Goal: Task Accomplishment & Management: Manage account settings

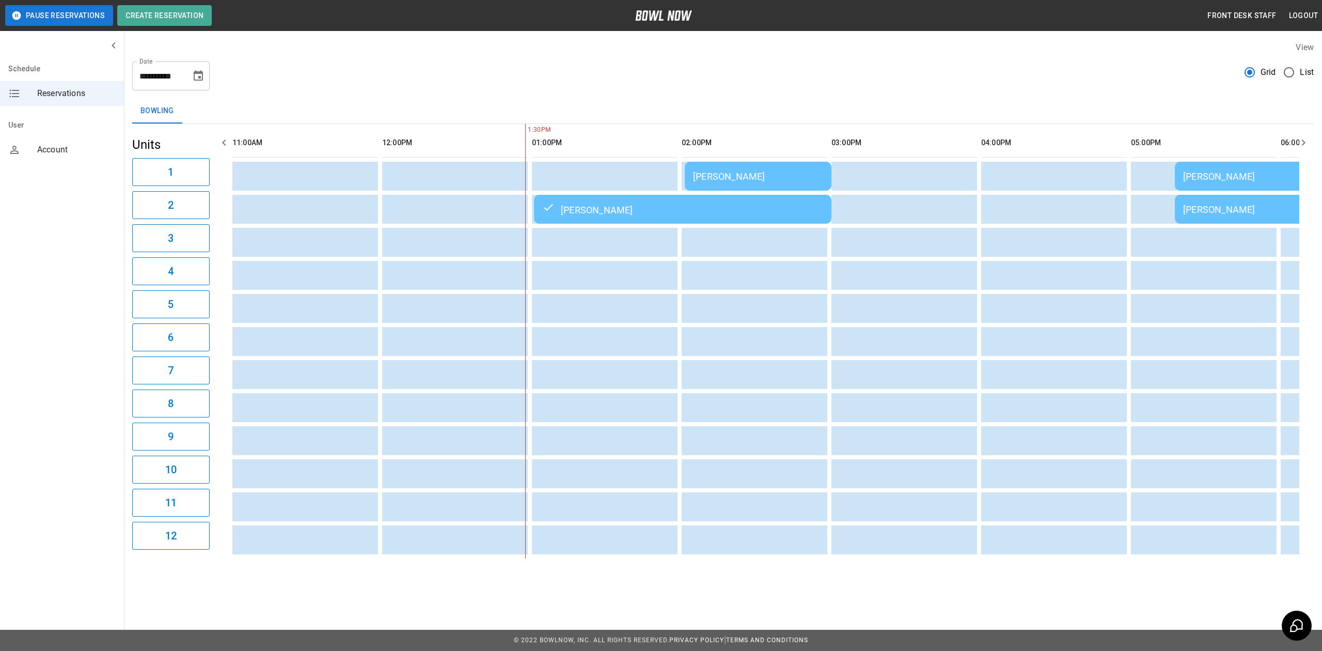
drag, startPoint x: 0, startPoint y: 0, endPoint x: 649, endPoint y: 210, distance: 681.8
click at [649, 210] on div "[PERSON_NAME]" at bounding box center [682, 209] width 281 height 12
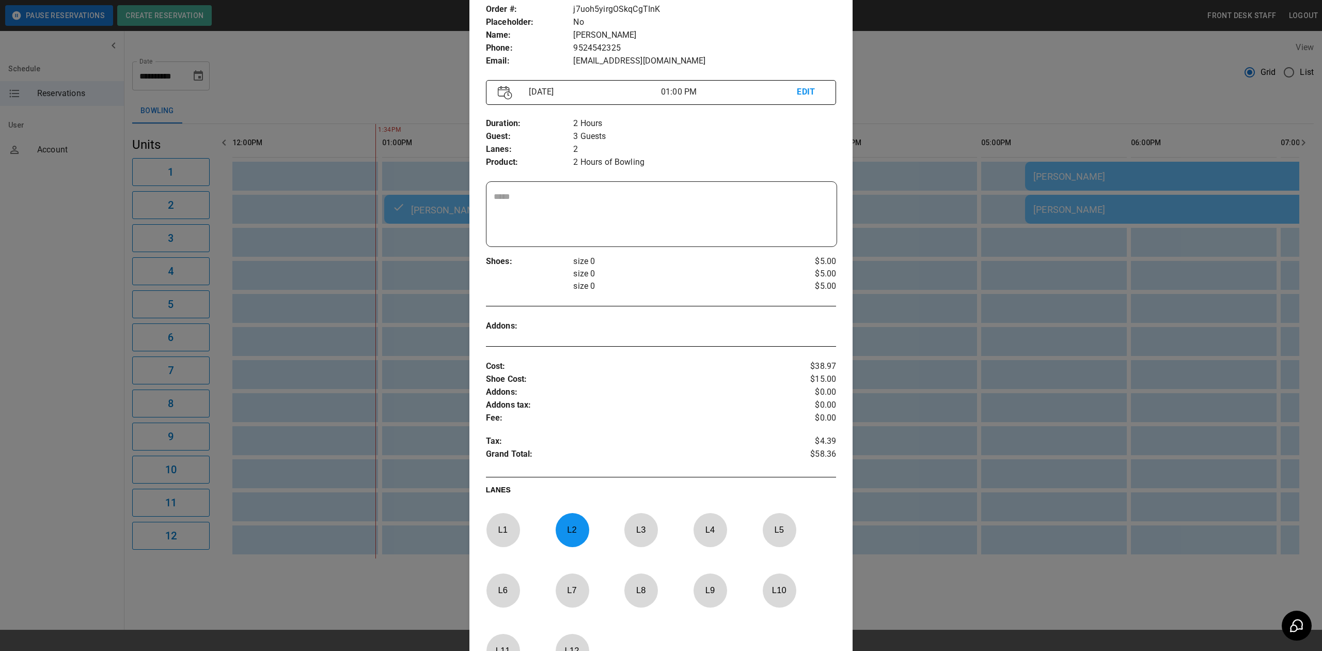
scroll to position [85, 0]
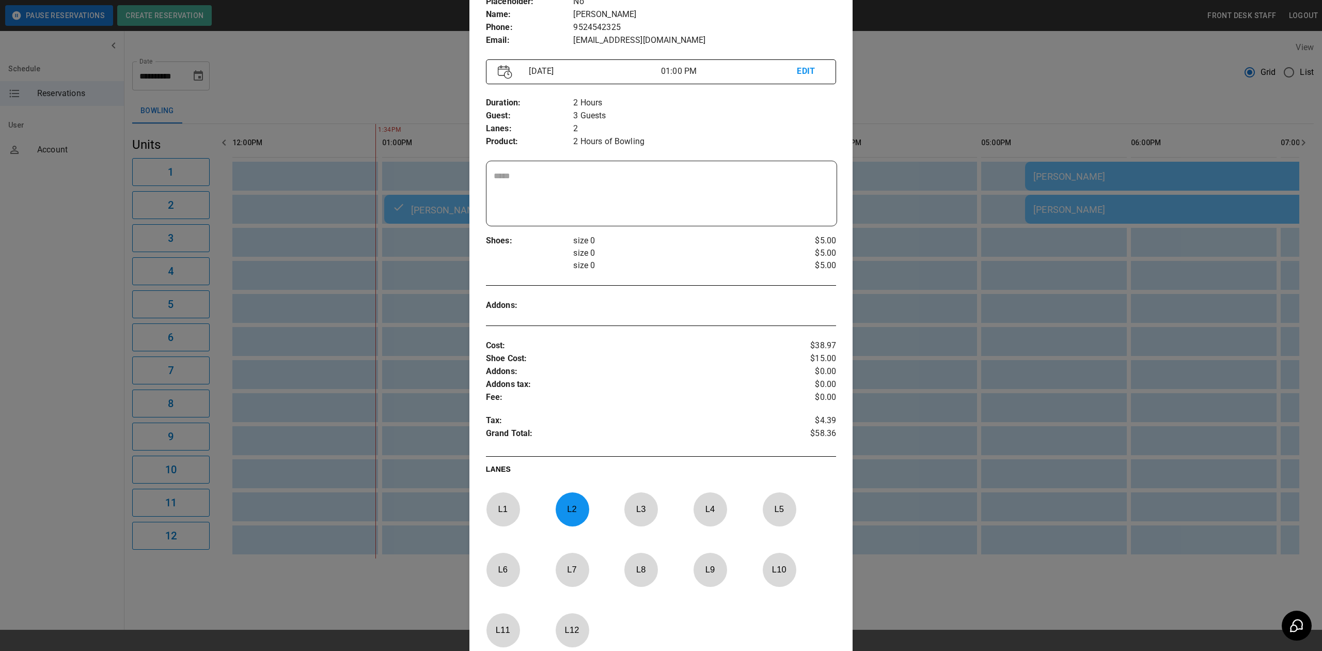
click at [938, 348] on div at bounding box center [661, 325] width 1322 height 651
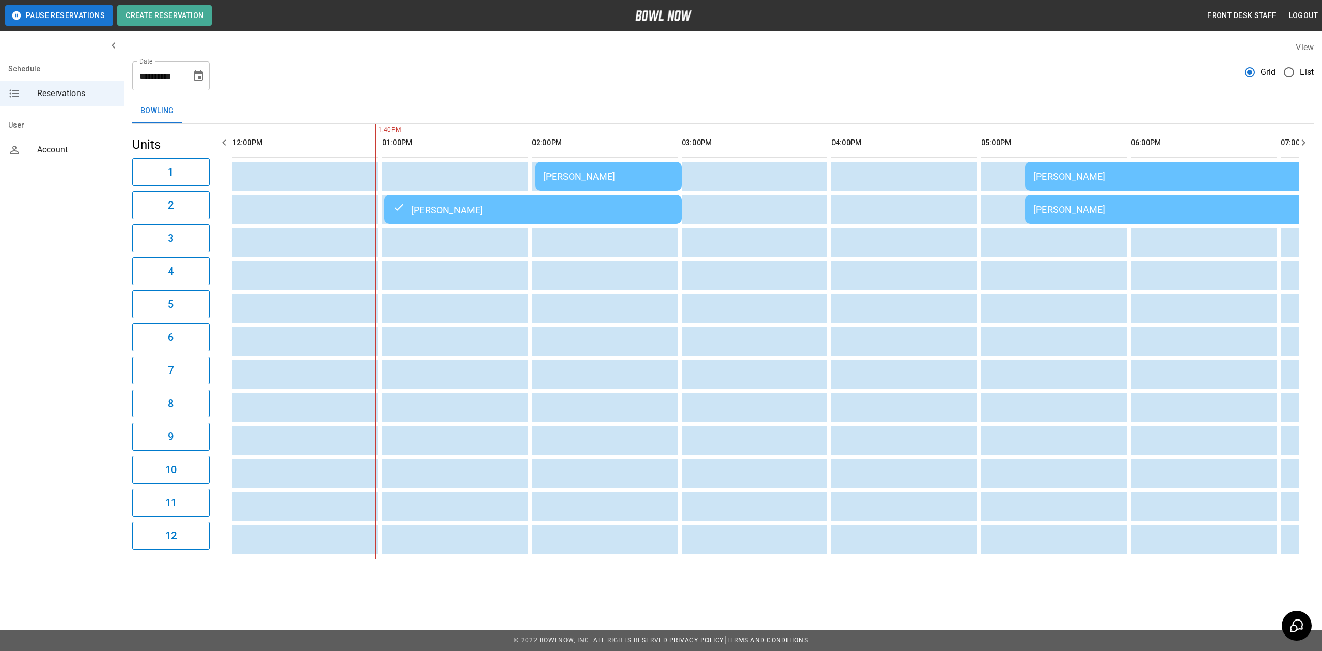
click at [578, 168] on td "[PERSON_NAME]" at bounding box center [608, 176] width 147 height 29
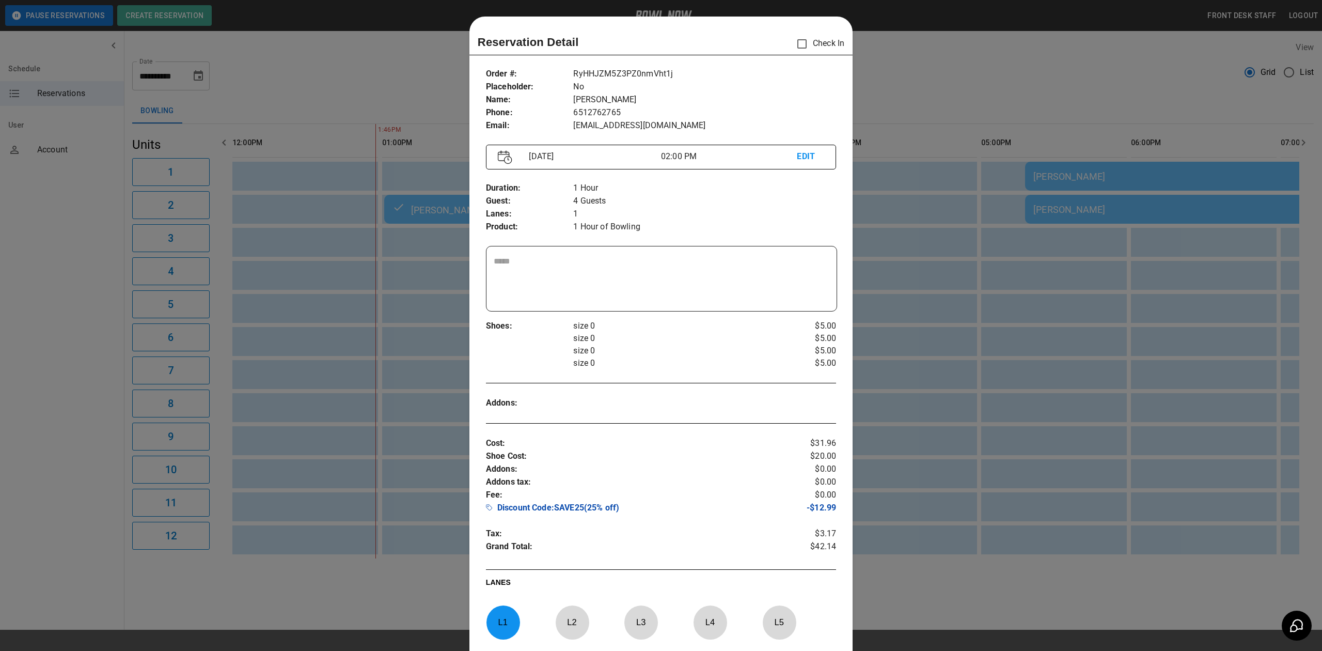
scroll to position [17, 0]
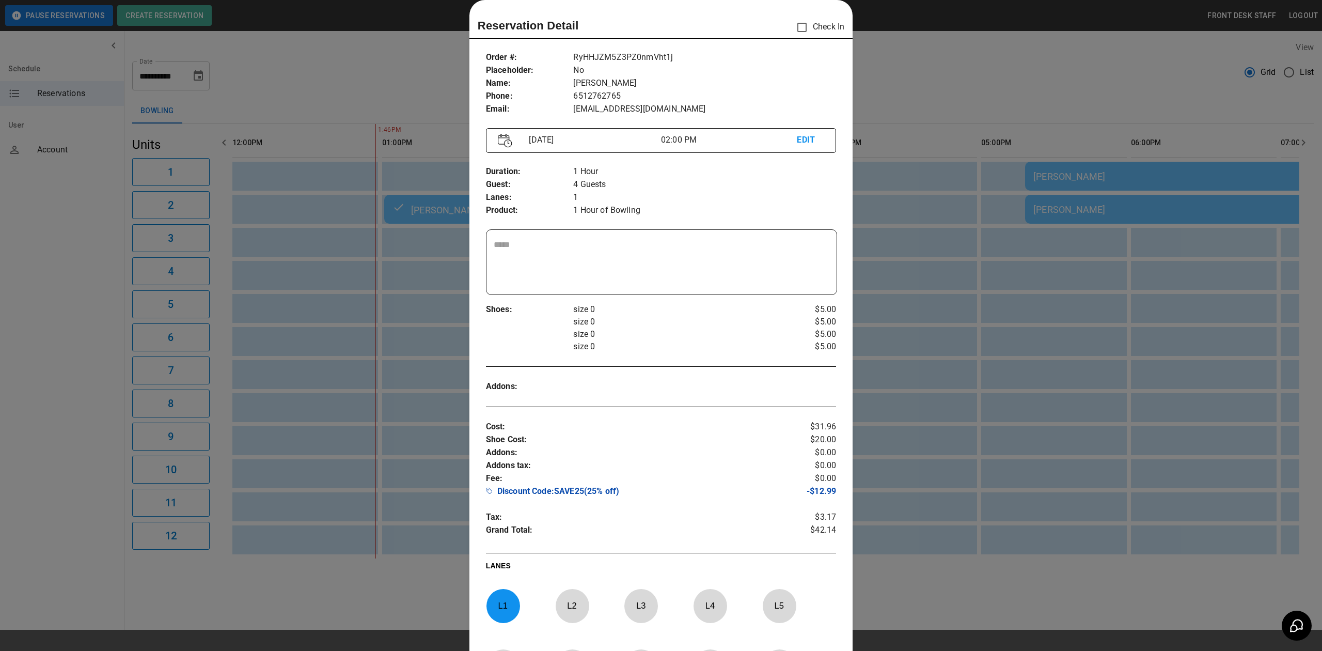
click at [1044, 327] on div at bounding box center [661, 325] width 1322 height 651
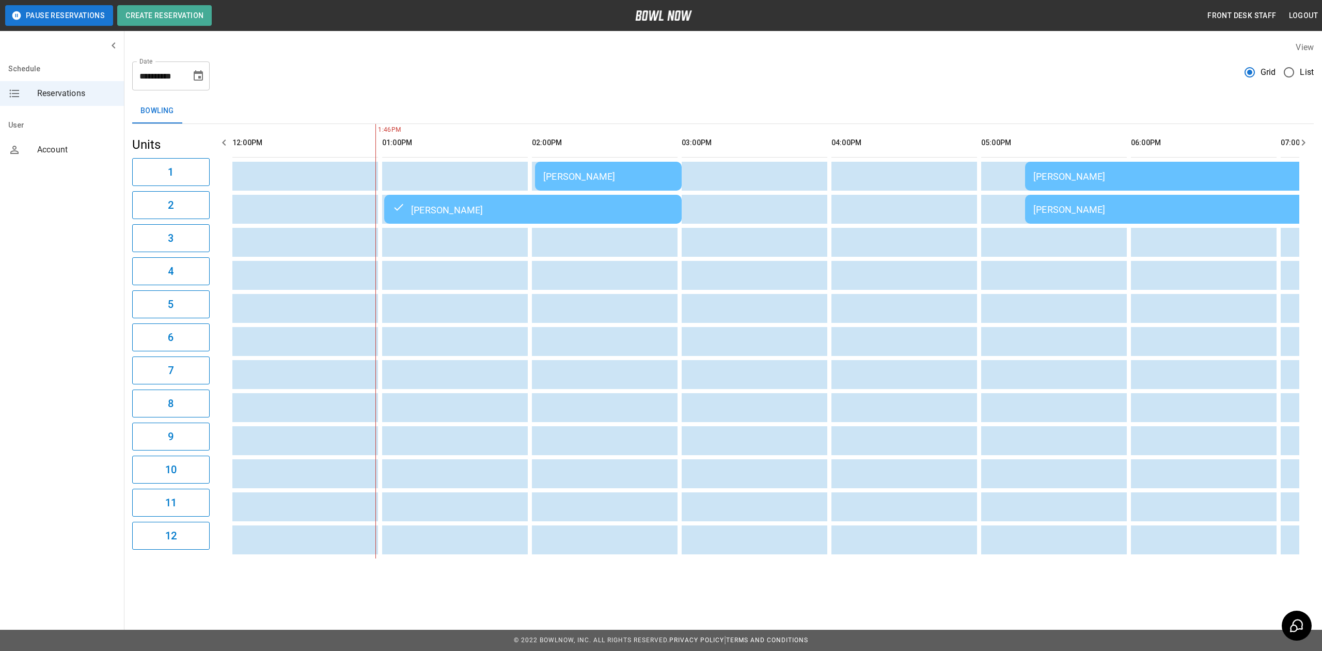
click at [614, 168] on td "[PERSON_NAME]" at bounding box center [608, 176] width 147 height 29
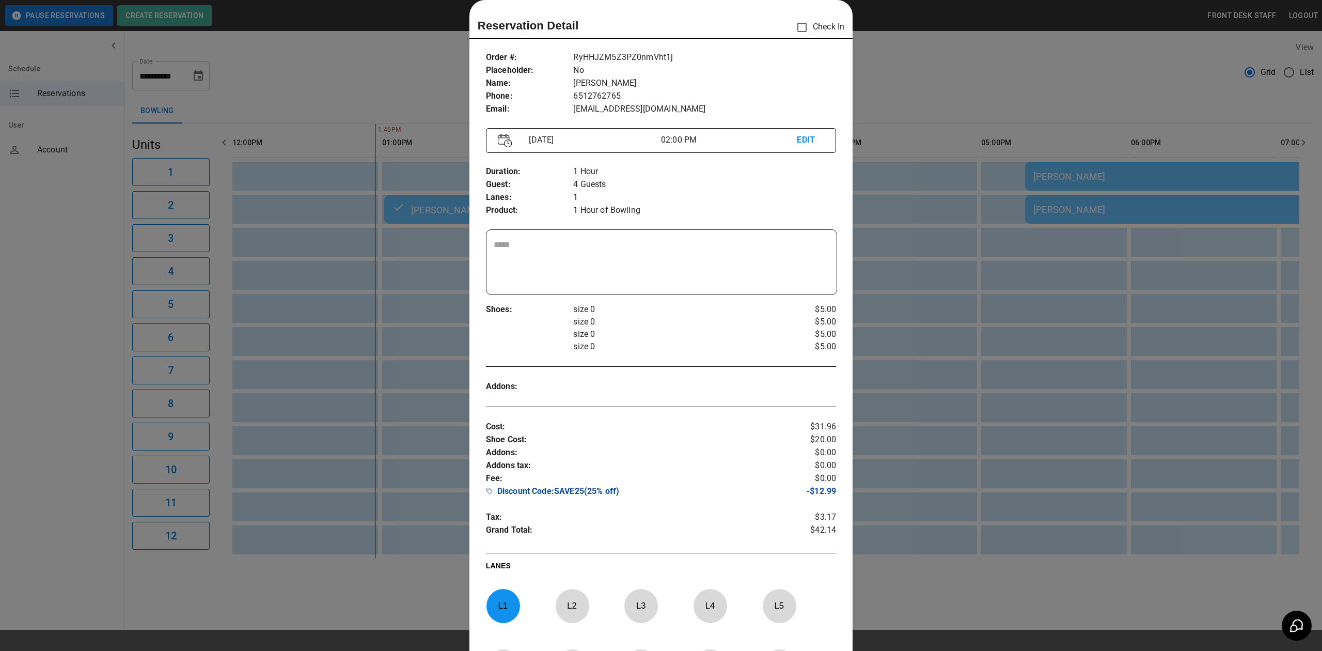
drag, startPoint x: 920, startPoint y: 203, endPoint x: 909, endPoint y: 213, distance: 15.4
click at [920, 203] on div at bounding box center [661, 325] width 1322 height 651
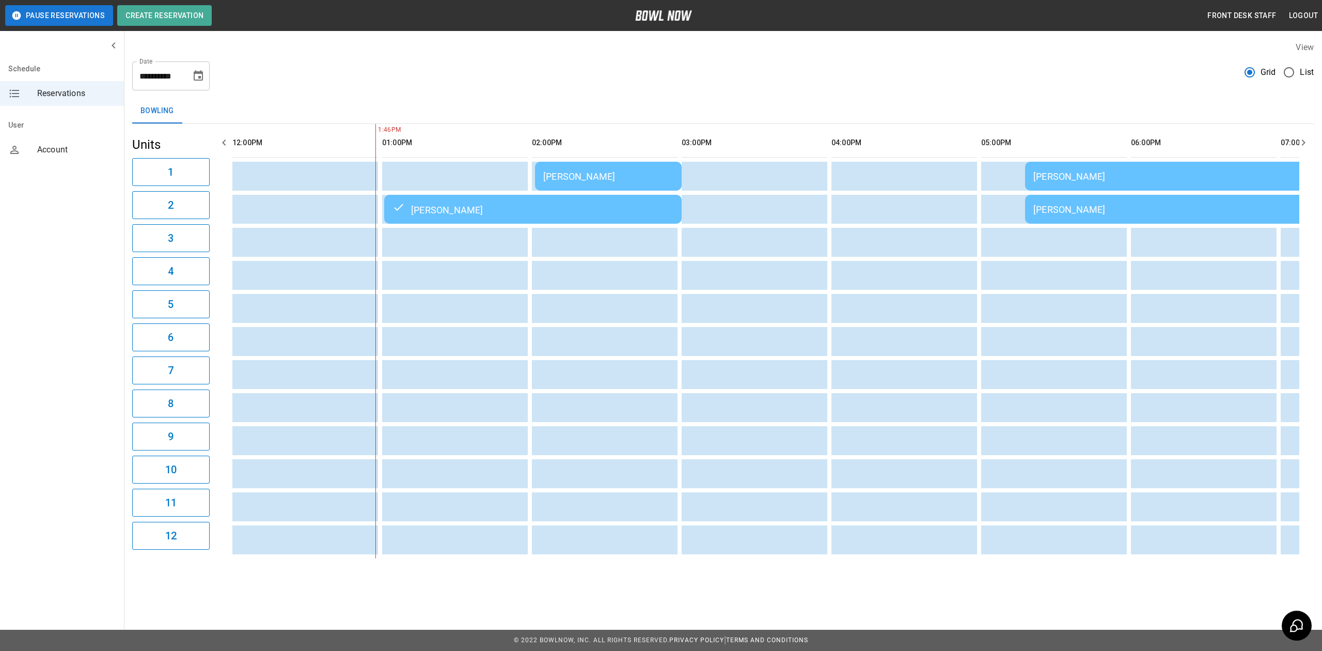
click at [544, 168] on td "[PERSON_NAME]" at bounding box center [608, 176] width 147 height 29
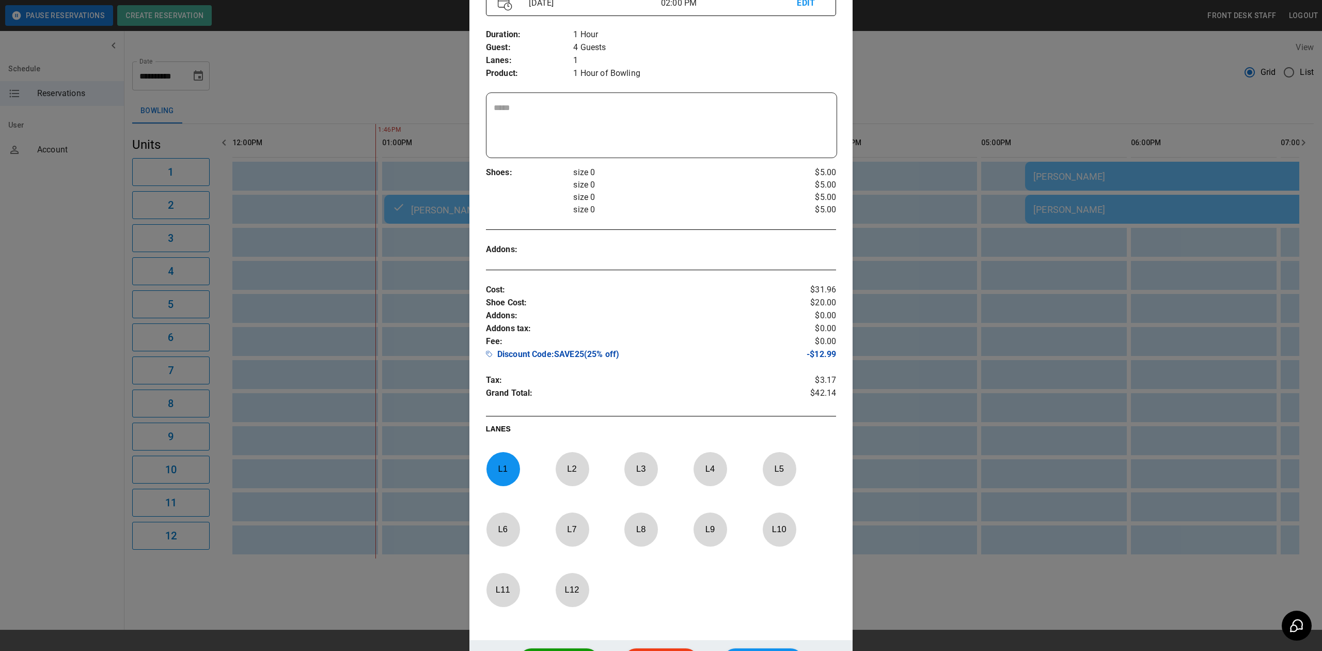
scroll to position [154, 0]
click at [819, 356] on p "- $12.99" at bounding box center [807, 355] width 58 height 15
click at [635, 363] on p "Discount Code : SAVE25 ( 25% off )" at bounding box center [632, 355] width 292 height 15
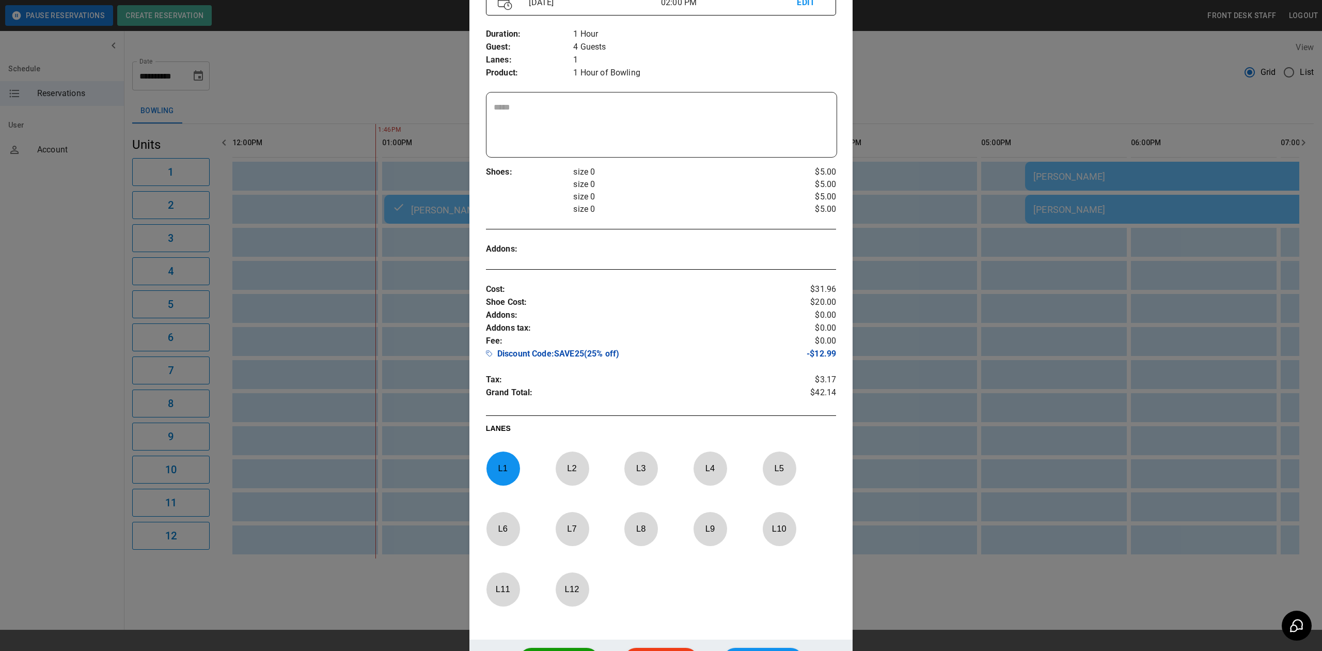
click at [575, 355] on p "Discount Code : SAVE25 ( 25% off )" at bounding box center [632, 355] width 292 height 15
click at [728, 359] on p "Discount Code : SAVE25 ( 25% off )" at bounding box center [632, 355] width 292 height 15
drag, startPoint x: 829, startPoint y: 357, endPoint x: 800, endPoint y: 352, distance: 29.5
click at [800, 352] on p "- $12.99" at bounding box center [807, 355] width 58 height 15
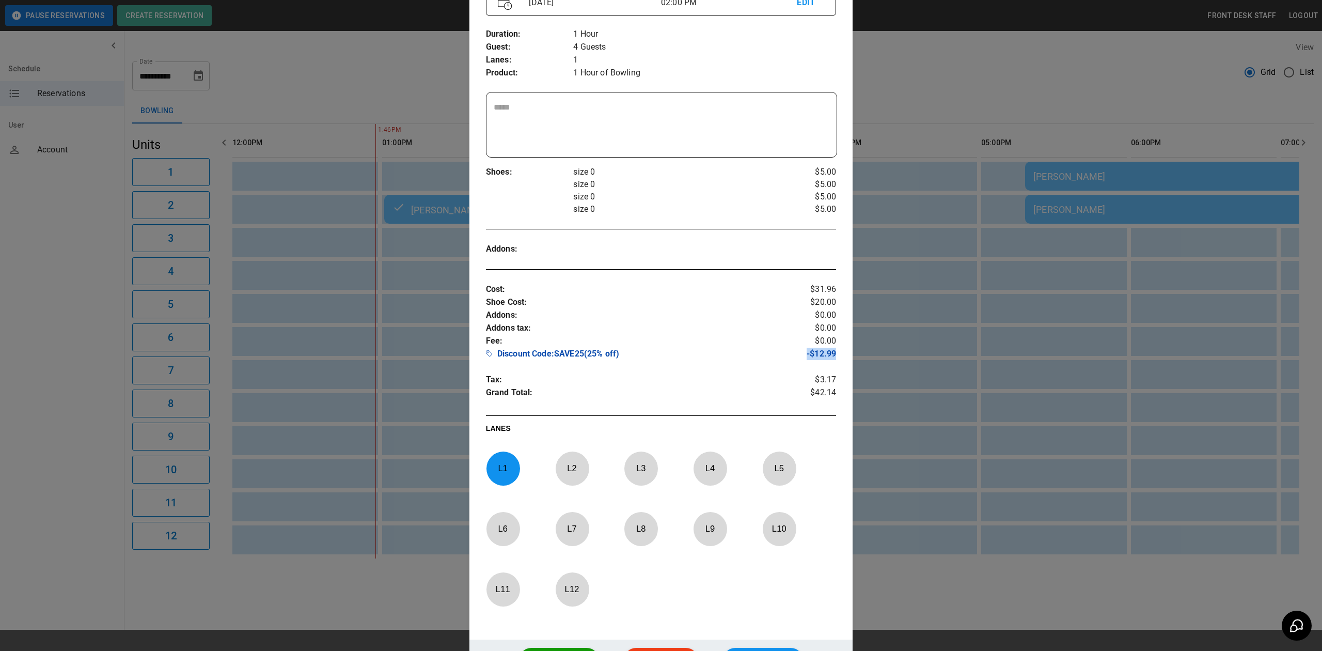
click at [800, 352] on p "- $12.99" at bounding box center [807, 355] width 58 height 15
drag, startPoint x: 1156, startPoint y: 275, endPoint x: 1151, endPoint y: 265, distance: 10.4
click at [1163, 273] on div at bounding box center [661, 325] width 1322 height 651
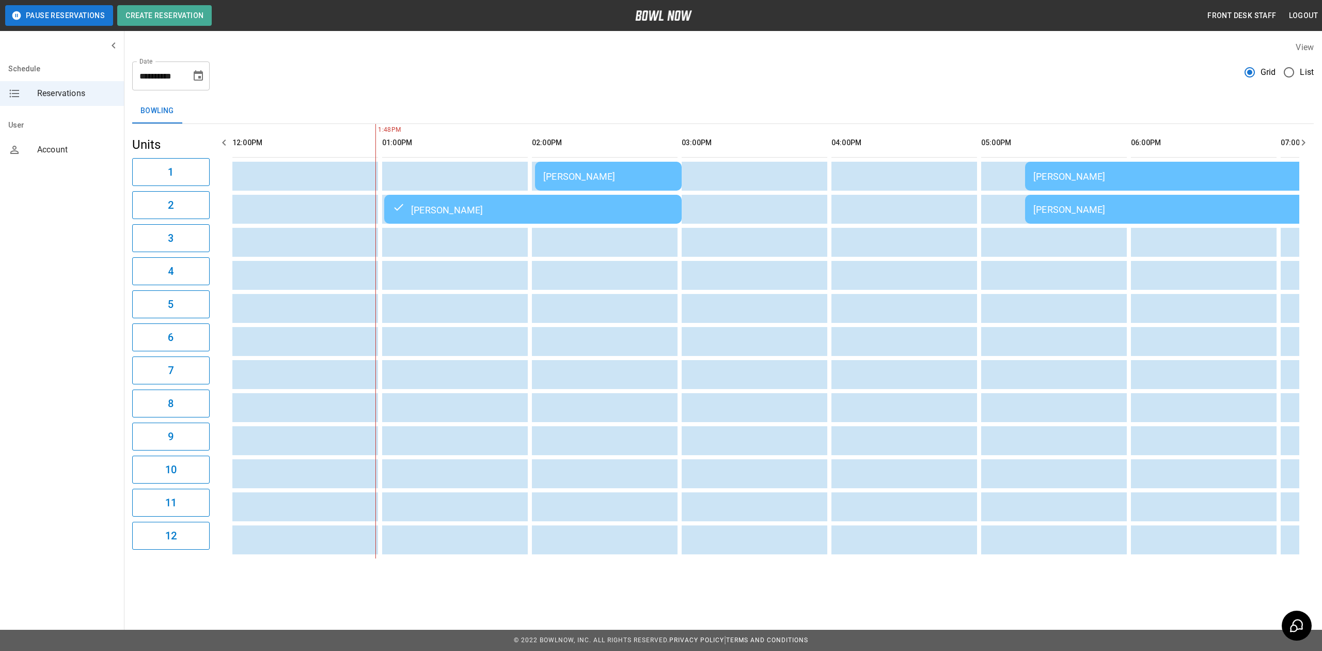
click at [606, 176] on div "[PERSON_NAME]" at bounding box center [608, 176] width 130 height 11
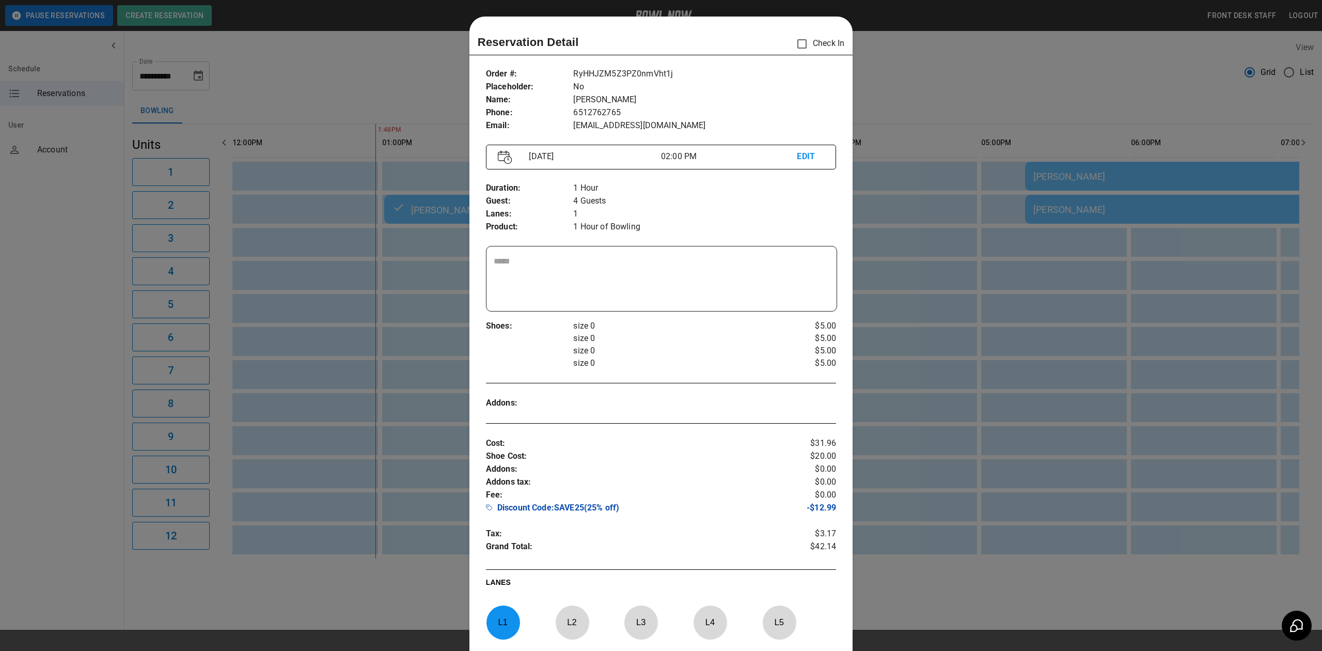
scroll to position [17, 0]
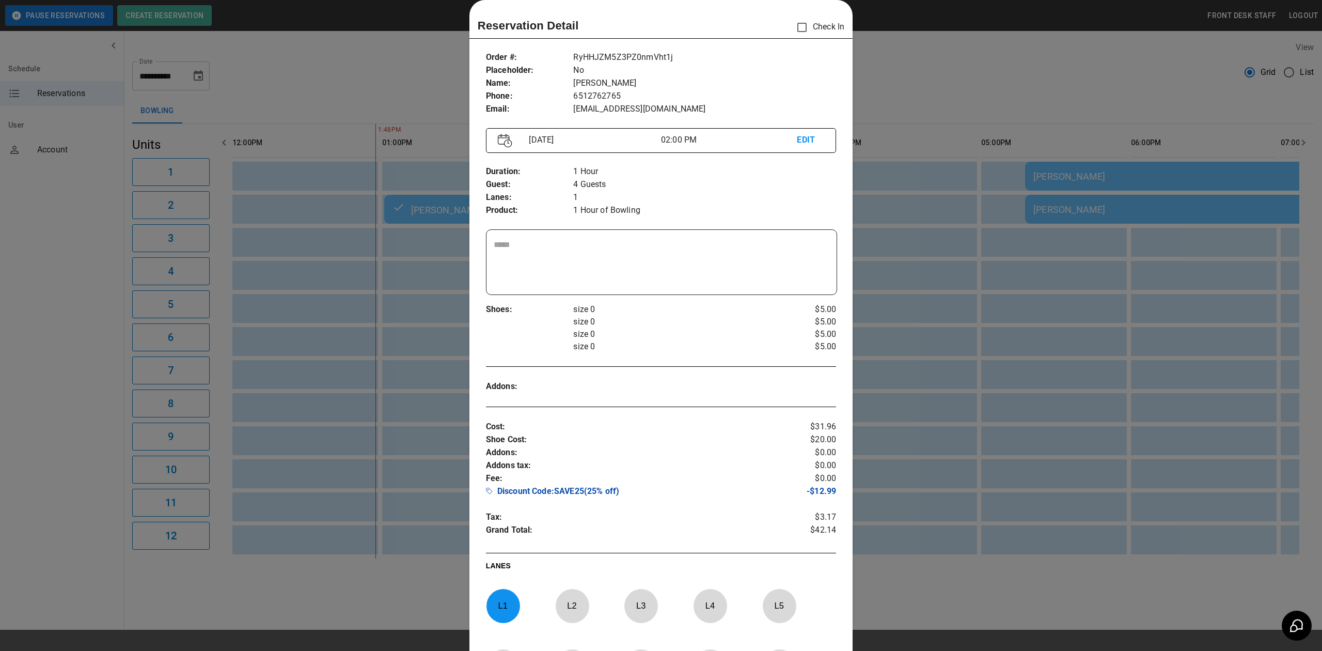
click at [806, 27] on p "Check In" at bounding box center [817, 28] width 53 height 22
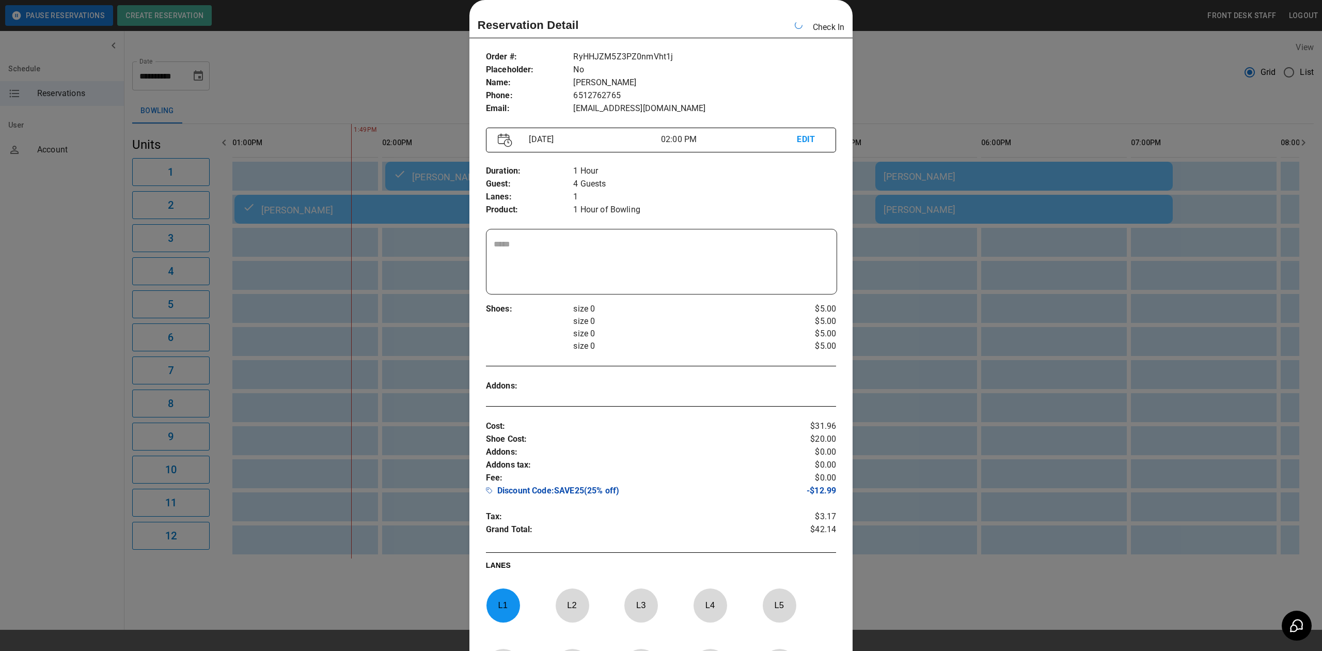
click at [1125, 314] on div at bounding box center [661, 325] width 1322 height 651
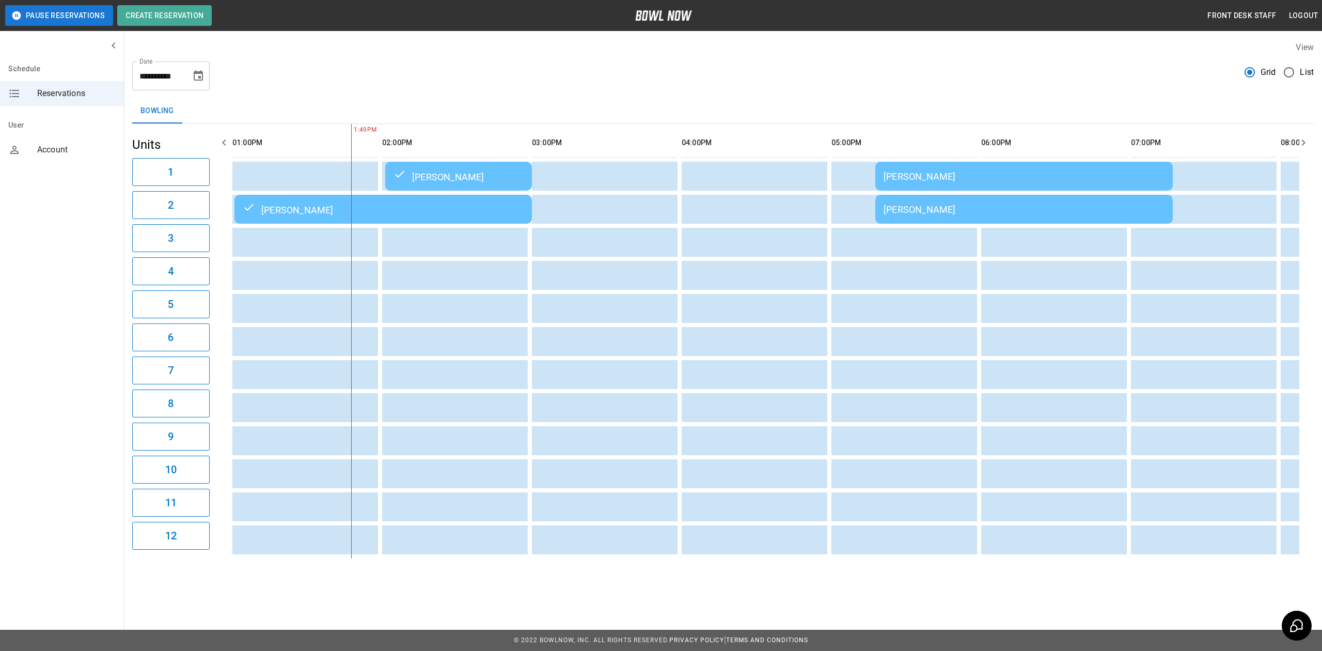
click at [488, 167] on td "[PERSON_NAME]" at bounding box center [458, 176] width 147 height 29
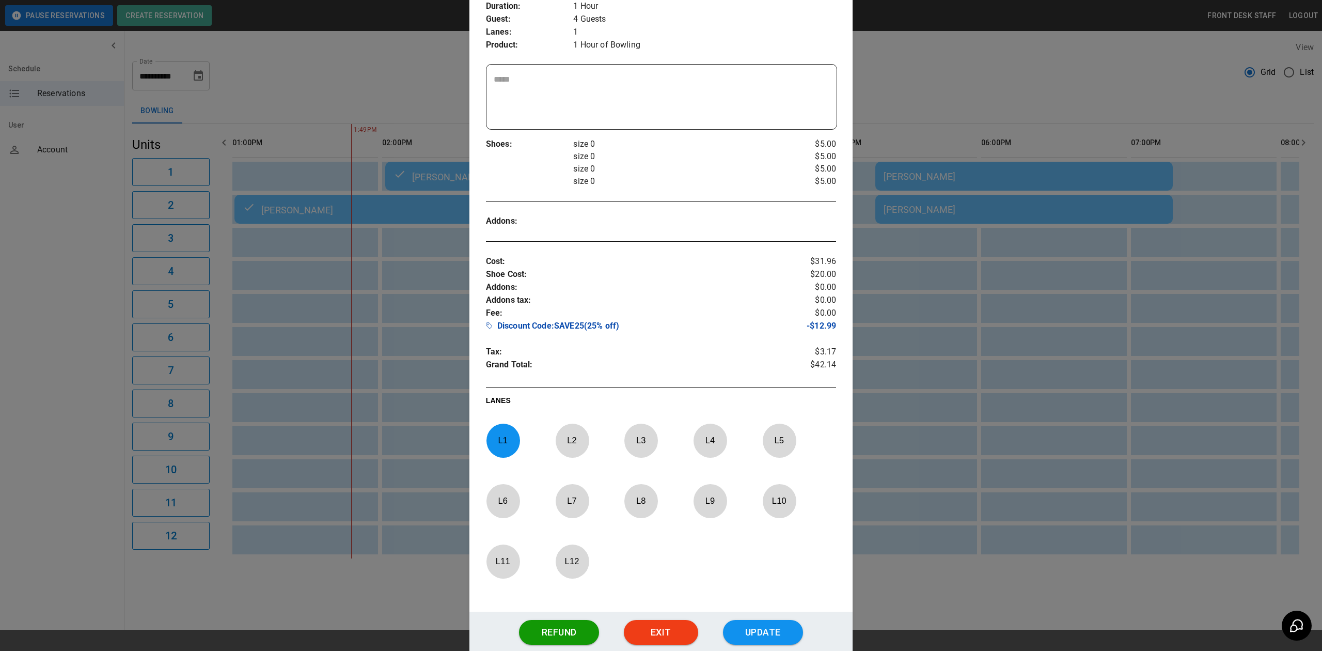
scroll to position [223, 0]
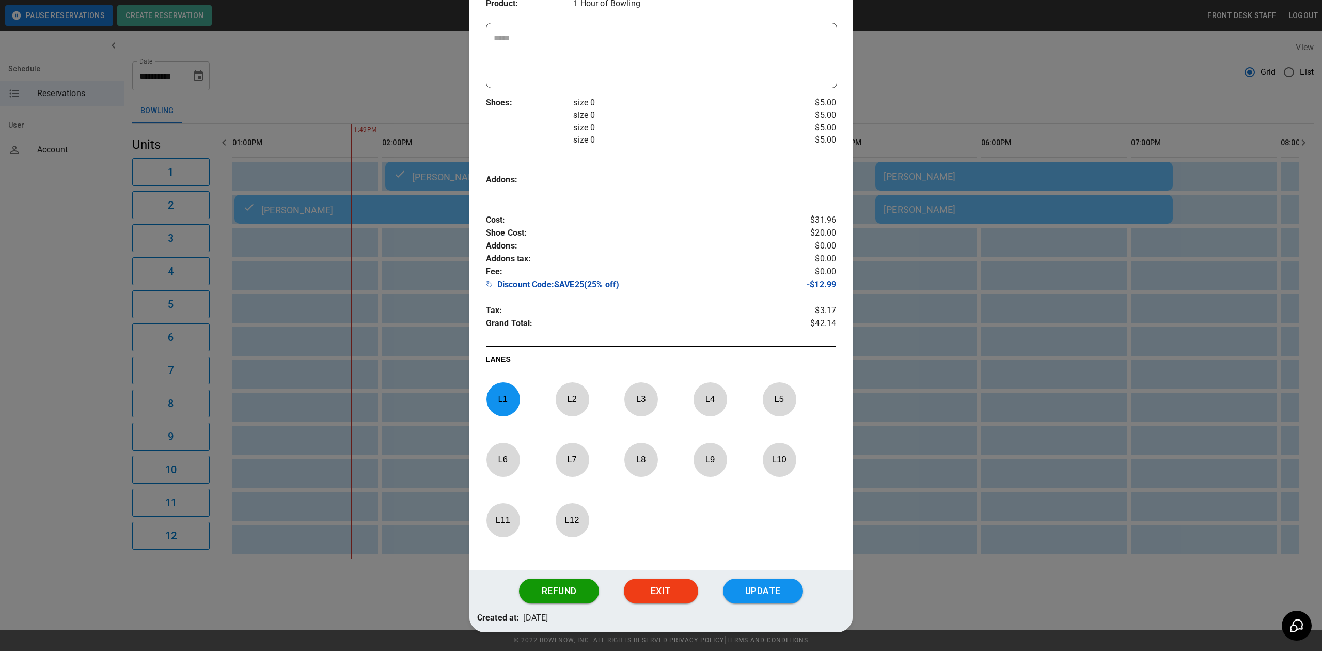
drag, startPoint x: 499, startPoint y: 403, endPoint x: 519, endPoint y: 402, distance: 20.2
click at [499, 403] on p "L 1" at bounding box center [503, 399] width 34 height 24
click at [716, 392] on p "L 4" at bounding box center [710, 399] width 34 height 24
click at [767, 595] on button "Update" at bounding box center [763, 590] width 80 height 25
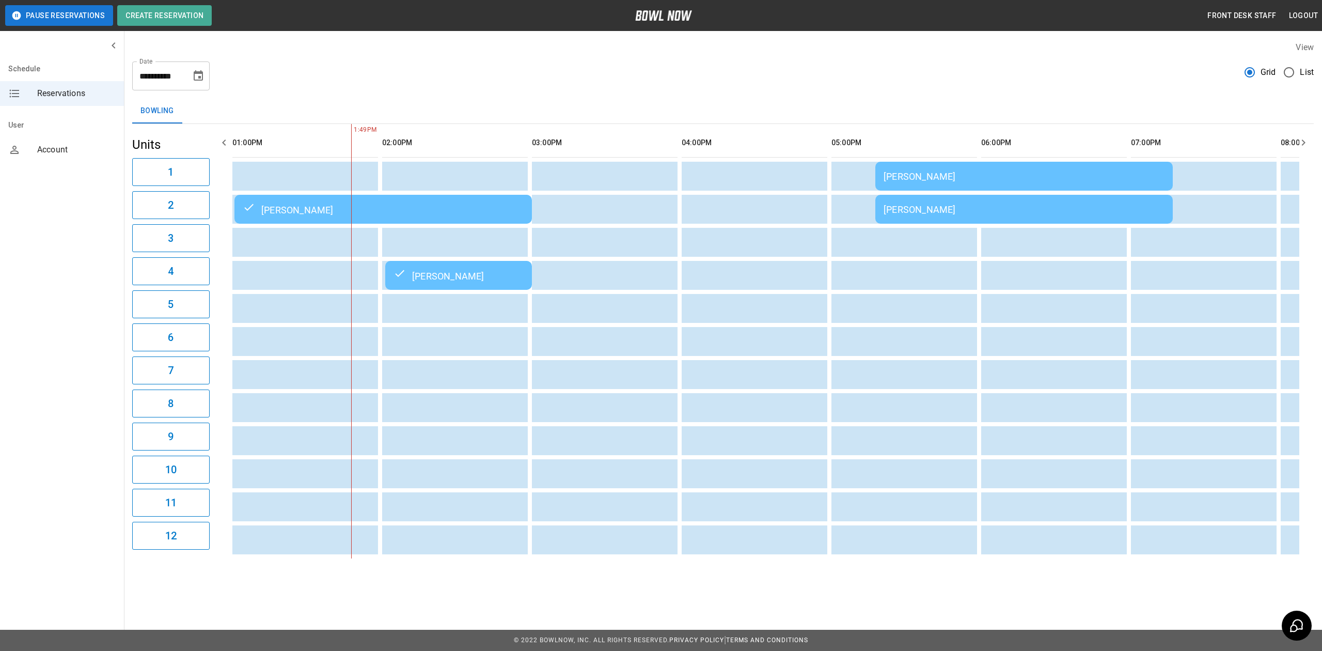
click at [420, 208] on div "[PERSON_NAME]" at bounding box center [383, 209] width 281 height 12
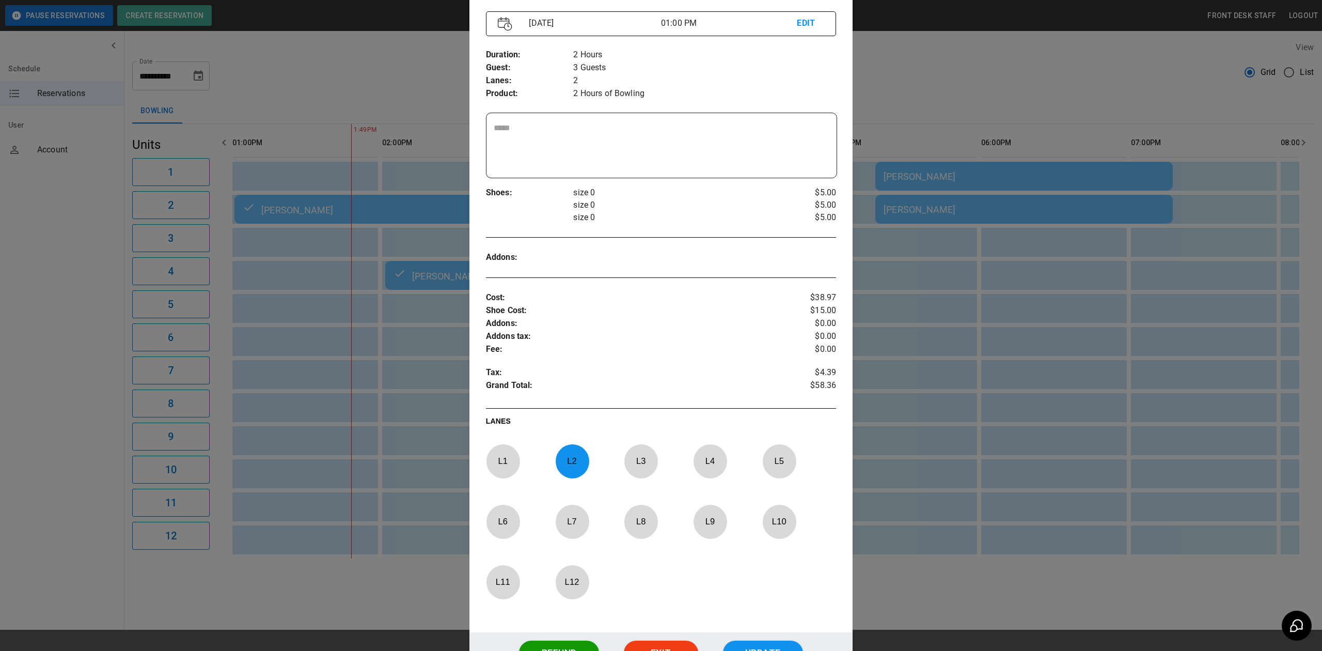
scroll to position [154, 0]
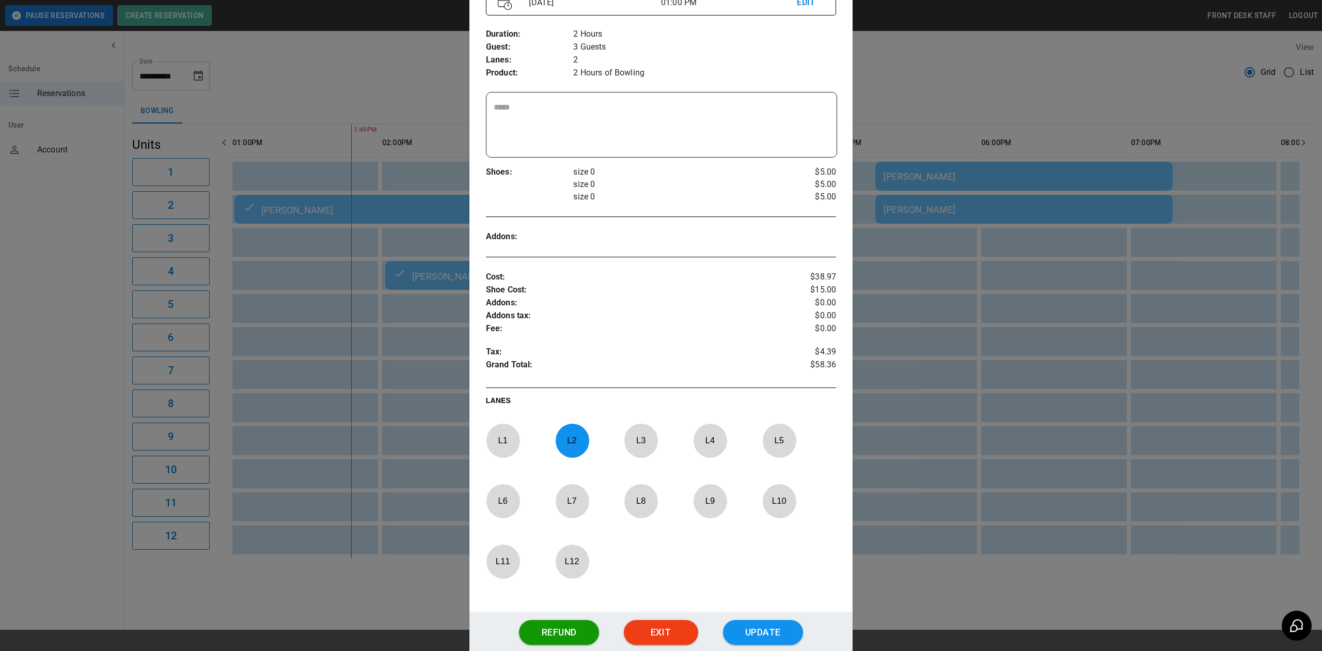
drag, startPoint x: 559, startPoint y: 440, endPoint x: 597, endPoint y: 458, distance: 42.1
click at [559, 440] on p "L 2" at bounding box center [572, 440] width 34 height 24
click at [775, 513] on p "L 10" at bounding box center [779, 501] width 34 height 24
click at [750, 629] on button "Update" at bounding box center [763, 632] width 80 height 25
